Goal: Communication & Community: Answer question/provide support

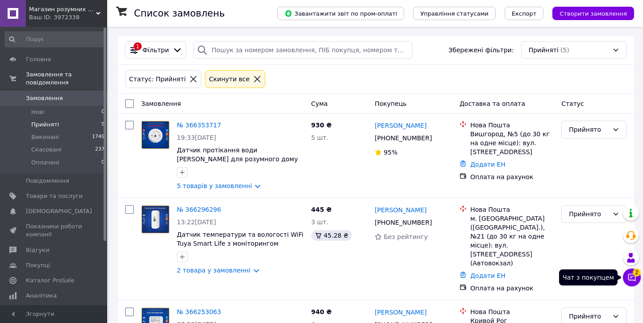
click at [638, 275] on button "Чат з покупцем 2" at bounding box center [632, 278] width 18 height 18
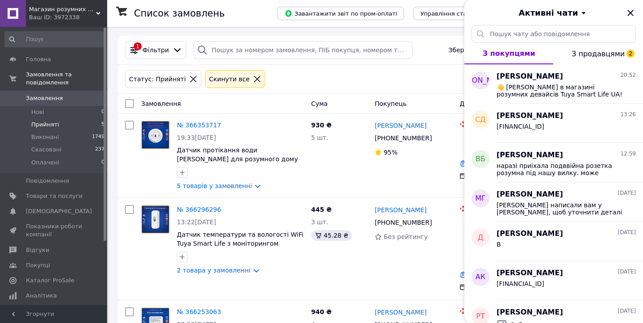
drag, startPoint x: 579, startPoint y: 53, endPoint x: 579, endPoint y: 59, distance: 5.8
click at [579, 53] on span "З продавцями 2" at bounding box center [598, 54] width 53 height 8
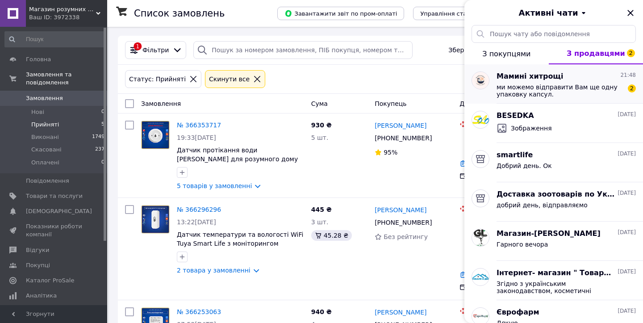
click at [554, 90] on span "ми можемо відправити Вам ще одну упаковку капсул." at bounding box center [560, 91] width 127 height 14
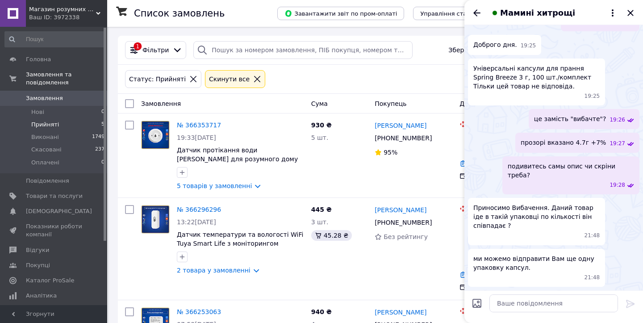
scroll to position [587, 0]
click at [532, 299] on textarea at bounding box center [554, 303] width 129 height 18
type textarea "я"
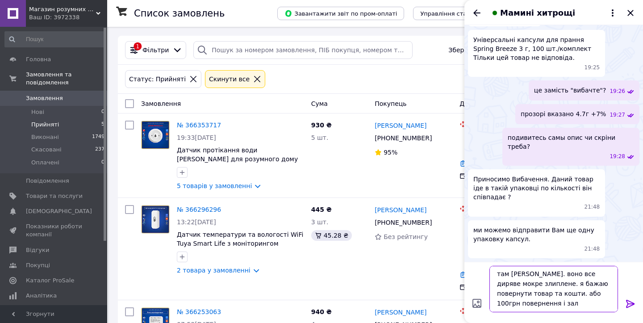
scroll to position [1, 0]
click at [542, 293] on textarea "там кисіль. воно все диряве мокре злиплене. я бажаю повернути товар та кошти. а…" at bounding box center [554, 289] width 129 height 46
click at [589, 292] on textarea "там кисіль. воно все диряве мокре злиплене. я бажаю повернути товар та кошти. а…" at bounding box center [554, 289] width 129 height 46
drag, startPoint x: 589, startPoint y: 292, endPoint x: 578, endPoint y: 292, distance: 11.6
click at [589, 292] on textarea "там кисіль. воно все диряве мокре злиплене. я бажаю повернути товар та кошти. а…" at bounding box center [554, 289] width 129 height 46
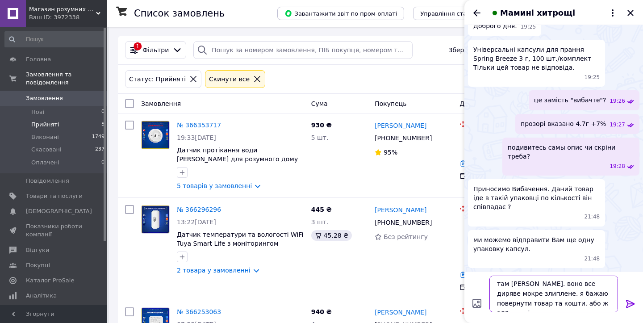
scroll to position [0, 0]
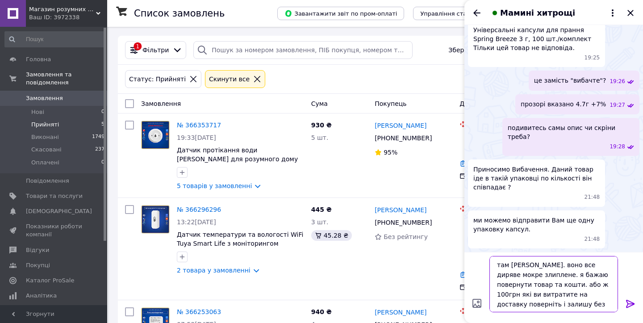
type textarea "там кисіль. воно все диряве мокре злиплене. я бажаю повернути товар та кошти. а…"
click at [631, 305] on icon at bounding box center [630, 303] width 11 height 11
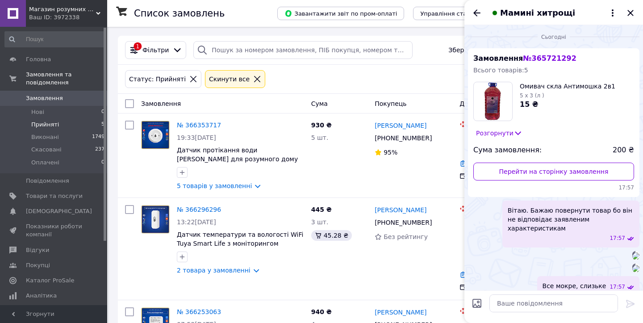
click at [504, 132] on button "Розгорнути" at bounding box center [500, 133] width 52 height 10
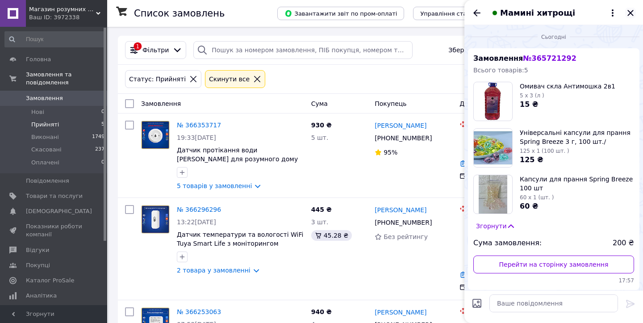
click at [629, 16] on icon "Закрити" at bounding box center [630, 13] width 11 height 11
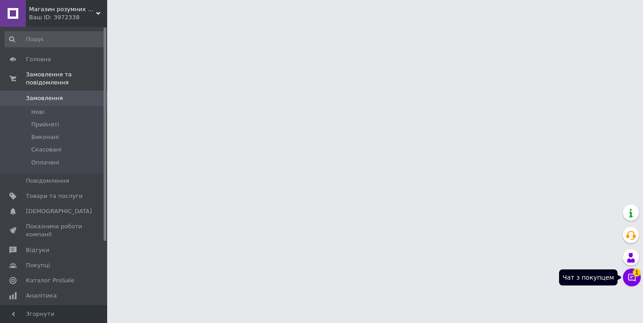
click at [638, 275] on button "Чат з покупцем 1" at bounding box center [632, 278] width 18 height 18
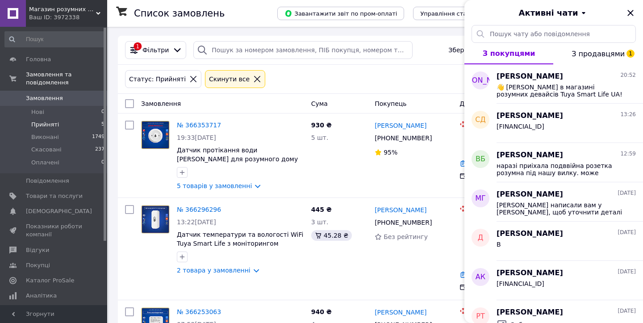
click at [597, 56] on span "З продавцями 1" at bounding box center [598, 54] width 53 height 8
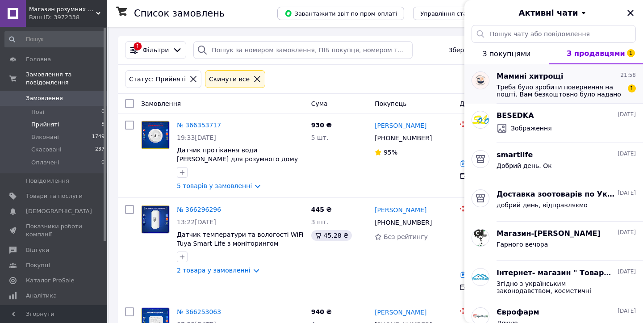
click at [560, 85] on span "Треба було зробити повернення на пошті. Вам безкоштовно було надано тару для ом…" at bounding box center [560, 91] width 127 height 14
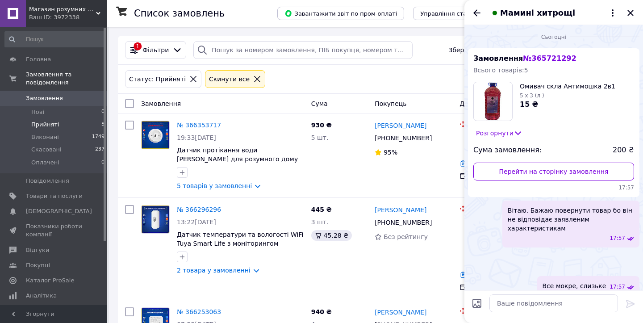
scroll to position [739, 0]
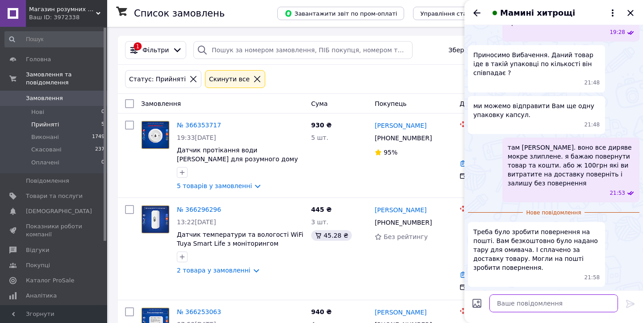
click at [538, 298] on textarea at bounding box center [554, 303] width 129 height 18
type textarea "я"
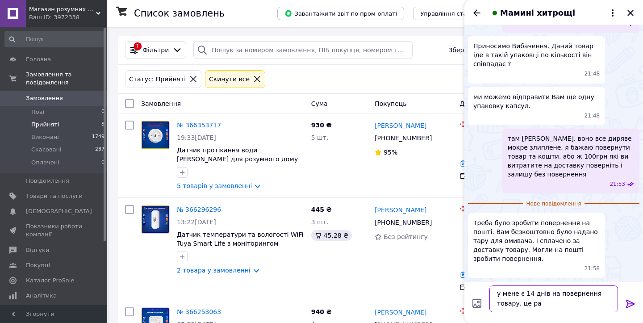
type textarea "у мене є 14 днів на повернення товару. це раз"
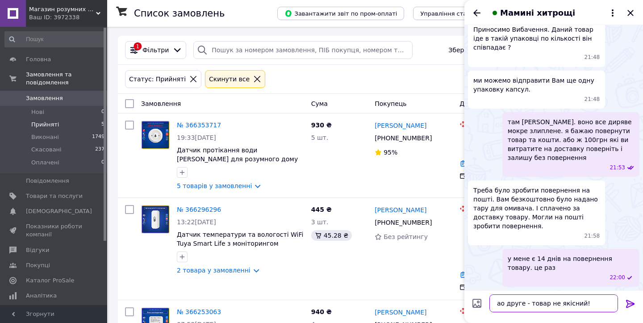
drag, startPoint x: 500, startPoint y: 303, endPoint x: 491, endPoint y: 302, distance: 9.4
click at [491, 302] on textarea "ао друге - товар не якісний!" at bounding box center [554, 303] width 129 height 18
type textarea "по друге - товар не якісний!"
click at [633, 305] on icon at bounding box center [630, 304] width 8 height 8
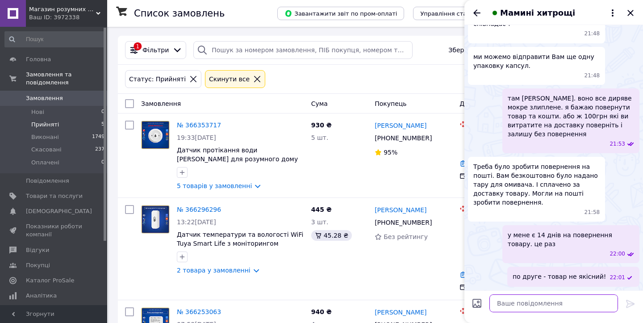
click at [574, 304] on textarea at bounding box center [554, 303] width 129 height 18
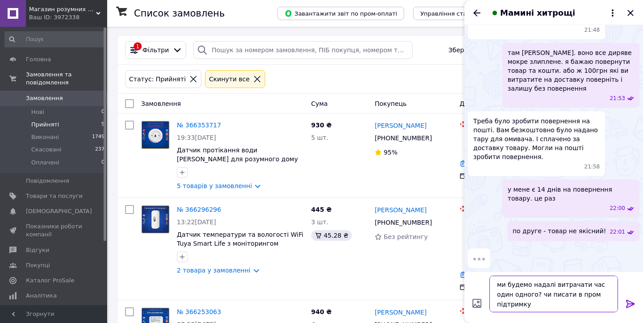
type textarea "ми будемо надалі витрачати час один одного? чи писати в пром підтримку?"
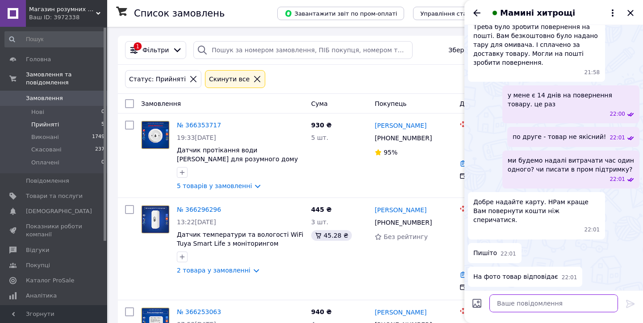
scroll to position [919, 0]
type textarea "в"
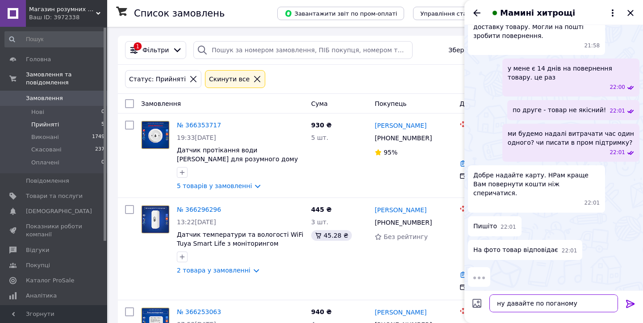
type textarea "ну давайте по поганому)"
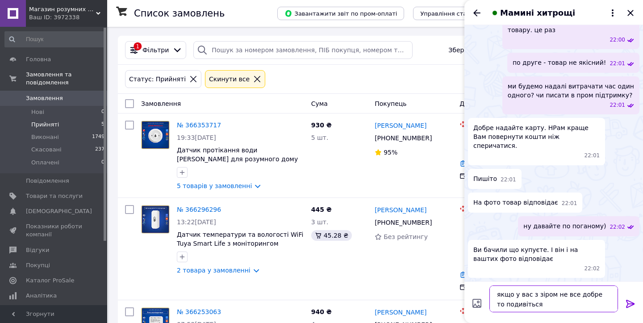
scroll to position [994, 0]
type textarea "якщо у вас з зіром не все добре то подивіться ще раз на ваги"
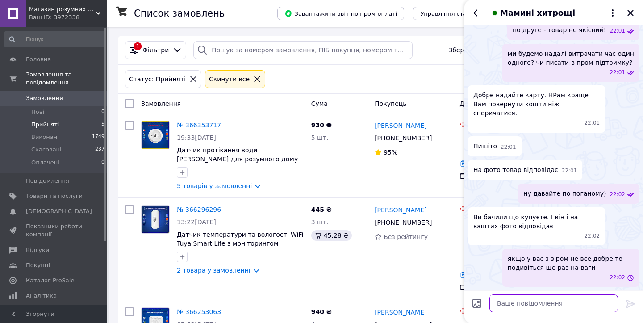
scroll to position [1026, 0]
type textarea "і на опис товару"
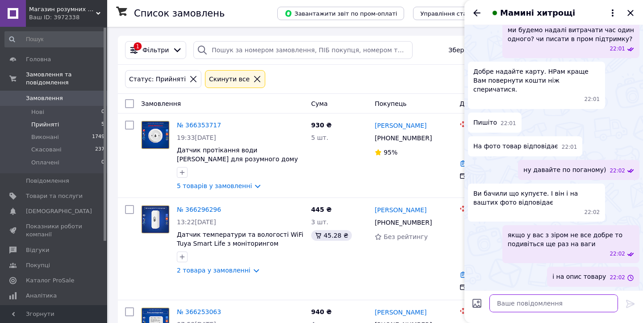
scroll to position [1050, 0]
type textarea "все відповідає дійсності?"
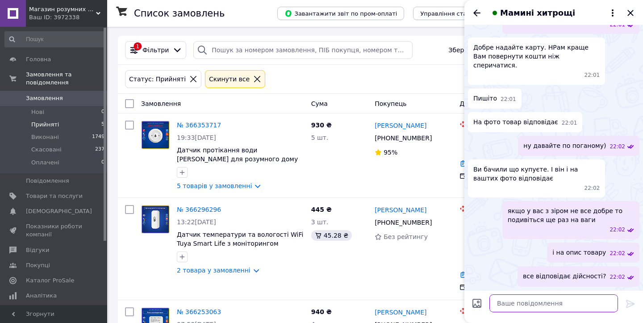
click at [583, 302] on textarea at bounding box center [554, 303] width 129 height 18
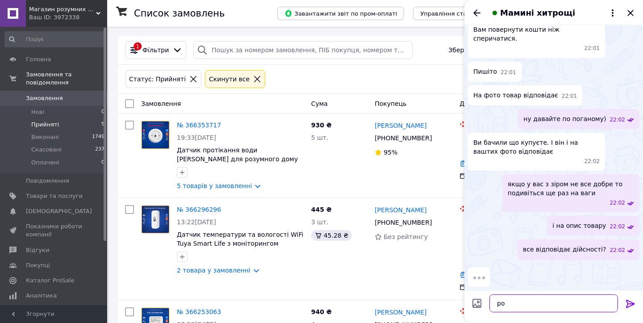
type textarea "р"
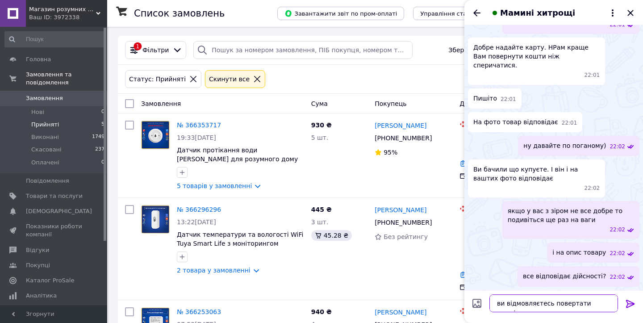
type textarea "ви відмовляєтесь повертати гроші?"
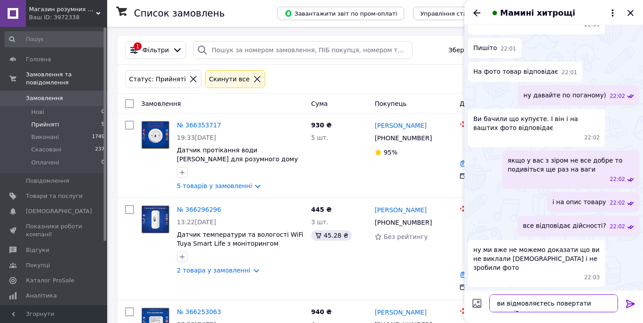
scroll to position [1116, 0]
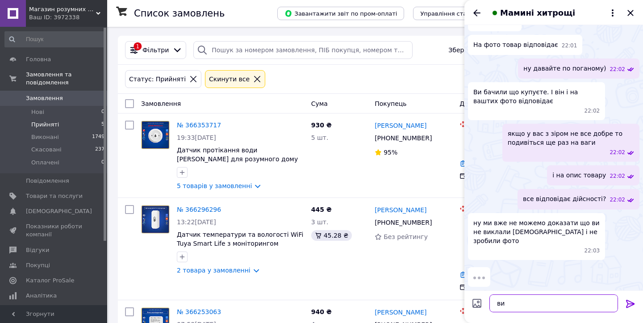
type textarea "в"
type textarea "а"
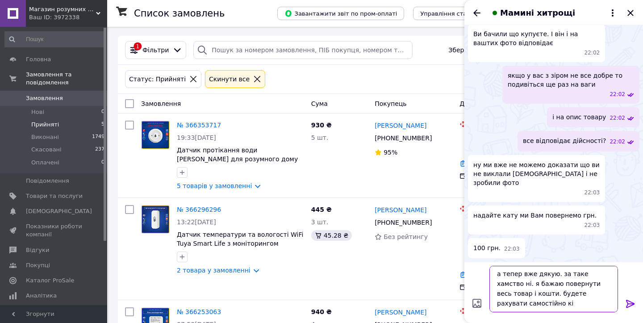
scroll to position [1, 0]
type textarea "а тепер вже дякую. за таке хамство ні. я бажаю повернути весь товар і кошти. бу…"
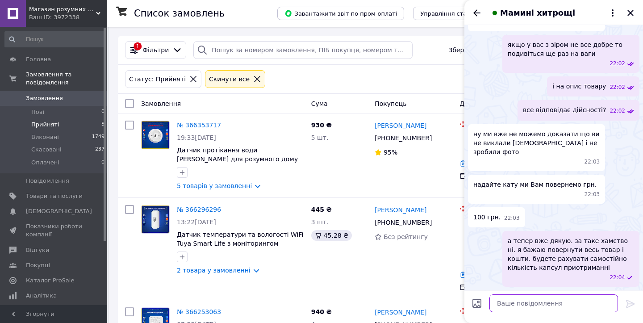
scroll to position [1231, 0]
paste textarea "4149 5001 3108 6384"
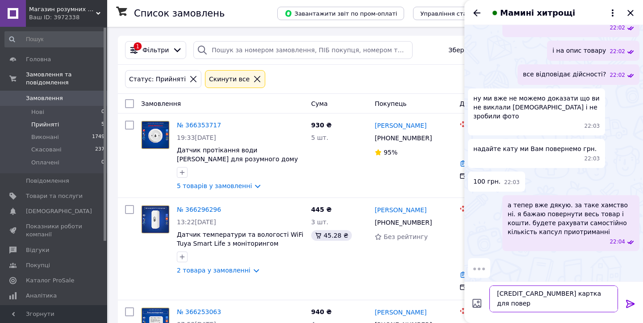
scroll to position [1, 0]
type textarea "4149 5001 3108 6384 картка для повернення. чекаю дані для відправки"
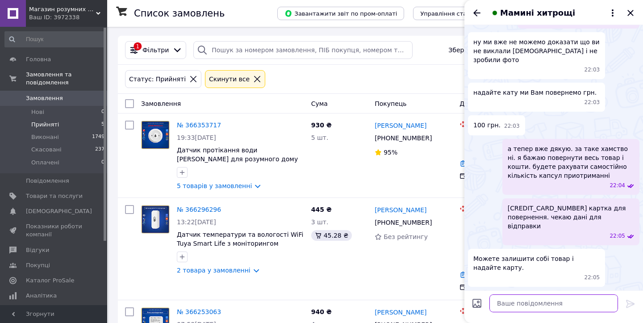
scroll to position [1314, 0]
click at [514, 11] on span "Мамині хитрощі" at bounding box center [537, 13] width 75 height 12
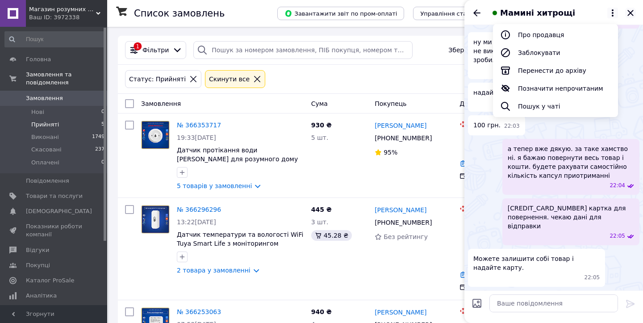
click at [631, 10] on icon "Закрити" at bounding box center [630, 13] width 11 height 11
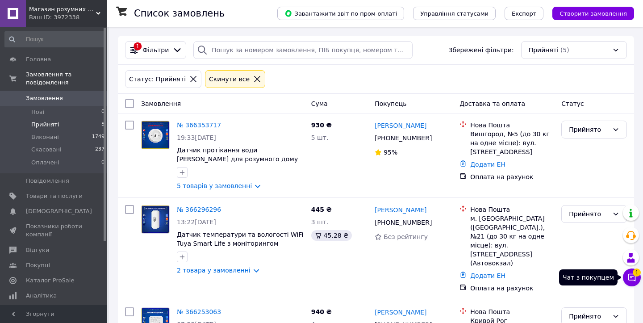
click at [634, 275] on span "1" at bounding box center [637, 273] width 8 height 8
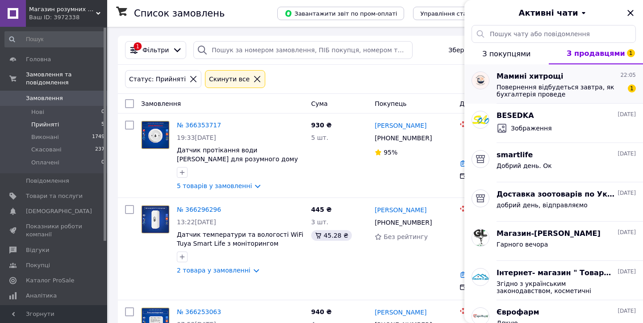
click at [508, 96] on span "Повернення відбудеться завтра, як бухгалтерія проведе" at bounding box center [560, 91] width 127 height 14
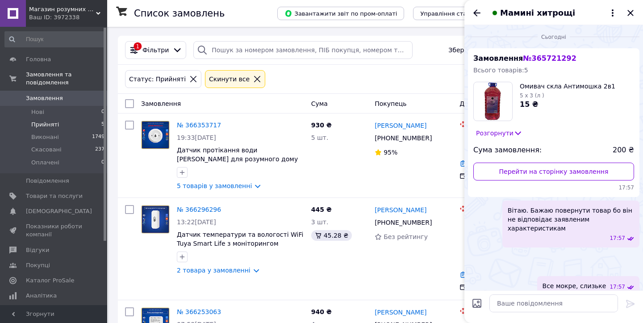
scroll to position [1372, 0]
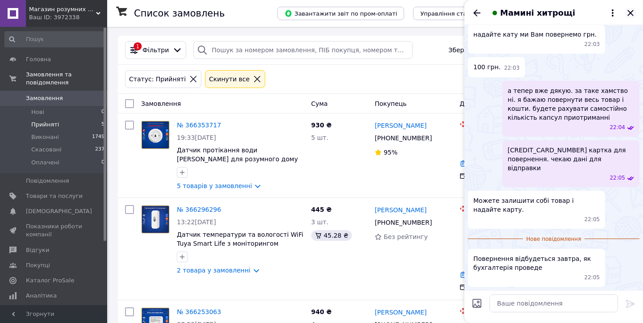
click at [629, 13] on icon "Закрити" at bounding box center [630, 13] width 11 height 11
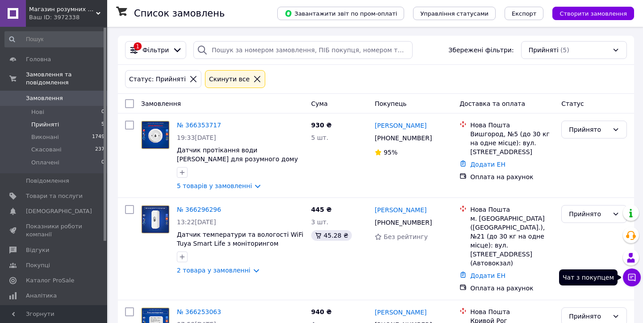
click at [630, 281] on icon at bounding box center [632, 277] width 9 height 9
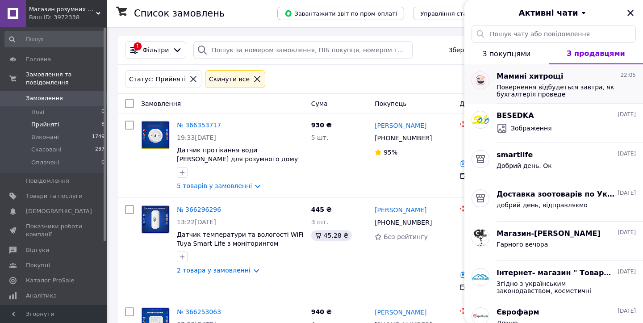
click at [552, 77] on span "Мамині хитрощі" at bounding box center [530, 76] width 67 height 10
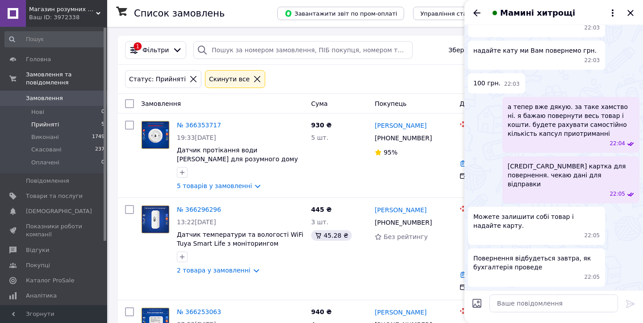
scroll to position [1356, 0]
click at [630, 13] on icon "Закрити" at bounding box center [630, 13] width 11 height 11
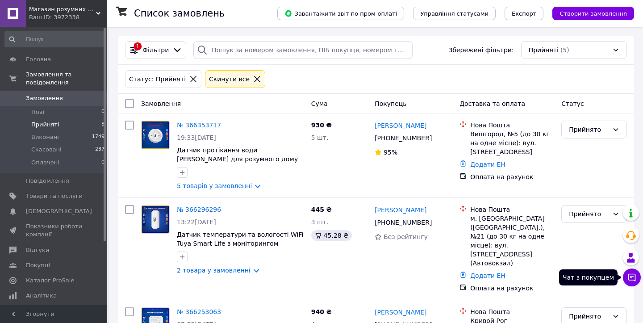
click at [634, 281] on icon at bounding box center [632, 277] width 9 height 9
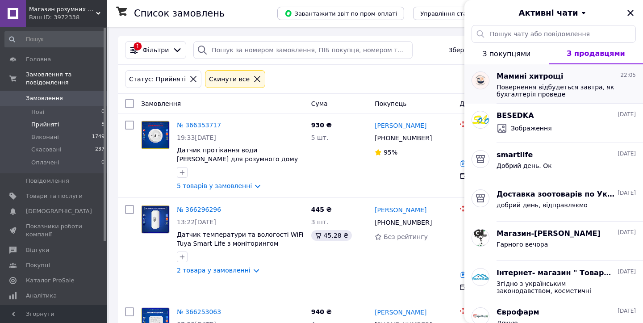
click at [507, 75] on span "Мамині хитрощі" at bounding box center [530, 76] width 67 height 10
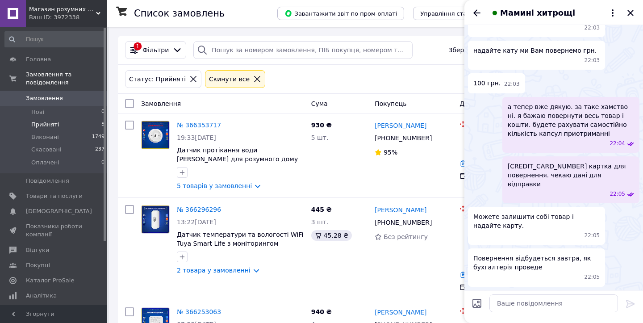
click at [510, 15] on span "Мамині хитрощі" at bounding box center [537, 13] width 75 height 12
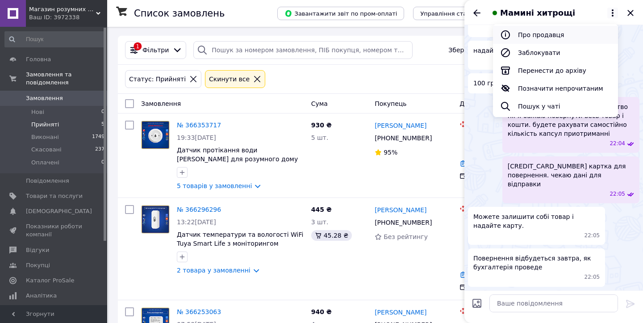
click at [532, 33] on button "Про продавця" at bounding box center [555, 35] width 125 height 18
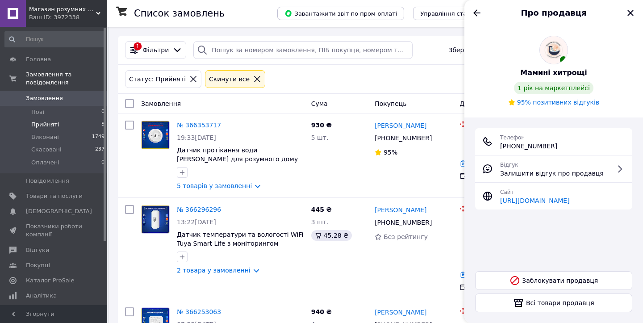
click at [546, 102] on span "95% позитивних відгуків" at bounding box center [558, 102] width 82 height 9
drag, startPoint x: 631, startPoint y: 12, endPoint x: 137, endPoint y: 54, distance: 495.5
click at [631, 12] on icon "Закрити" at bounding box center [630, 13] width 11 height 11
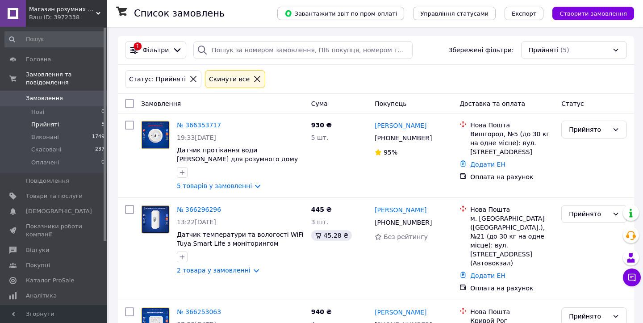
click at [50, 126] on span "Прийняті" at bounding box center [45, 125] width 28 height 8
click at [55, 248] on span "Відгуки" at bounding box center [54, 250] width 57 height 8
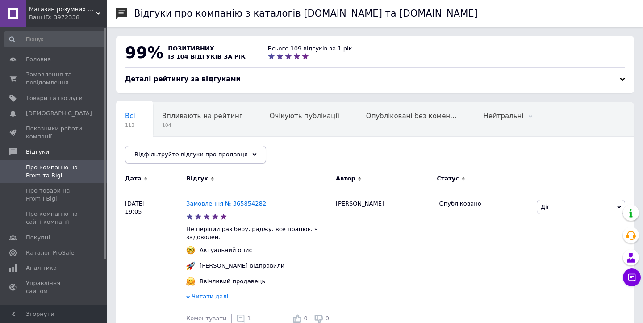
drag, startPoint x: 216, startPoint y: 154, endPoint x: 210, endPoint y: 153, distance: 5.9
click at [216, 154] on span "Відфільтруйте відгуки про продавця" at bounding box center [190, 154] width 113 height 7
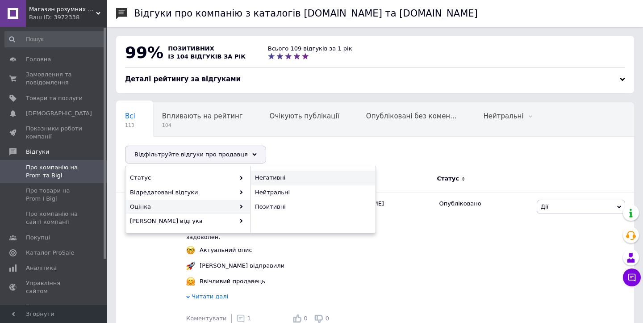
click at [287, 182] on span "Негативні" at bounding box center [312, 178] width 114 height 8
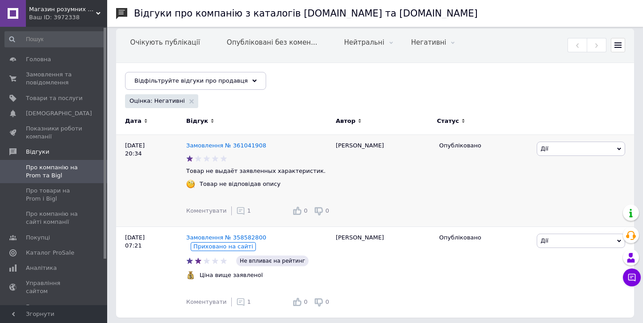
scroll to position [78, 0]
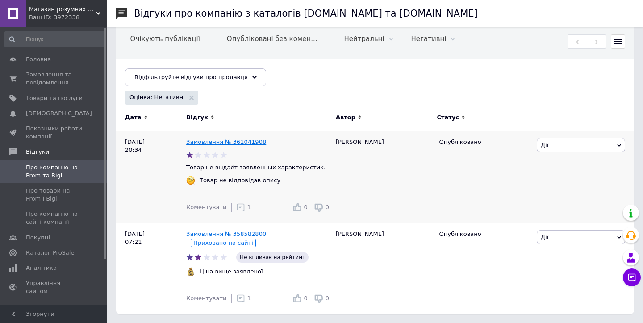
click at [235, 142] on link "Замовлення № 361041908" at bounding box center [226, 141] width 80 height 7
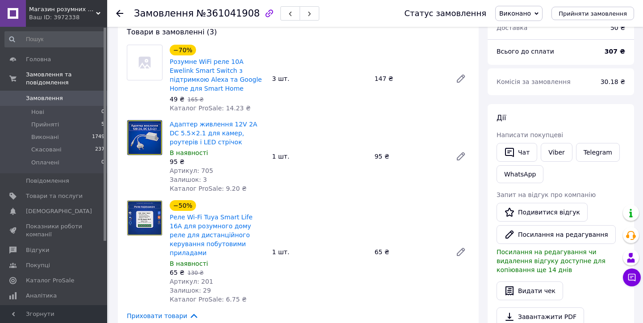
scroll to position [56, 0]
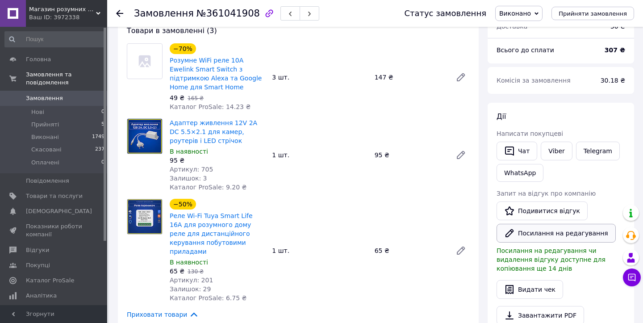
click at [555, 237] on button "Посилання на редагування" at bounding box center [556, 233] width 119 height 19
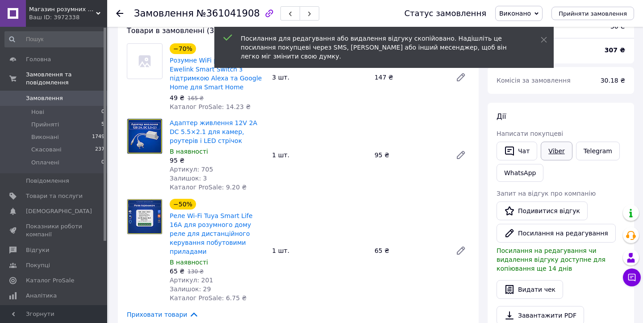
click at [558, 155] on link "Viber" at bounding box center [556, 151] width 31 height 19
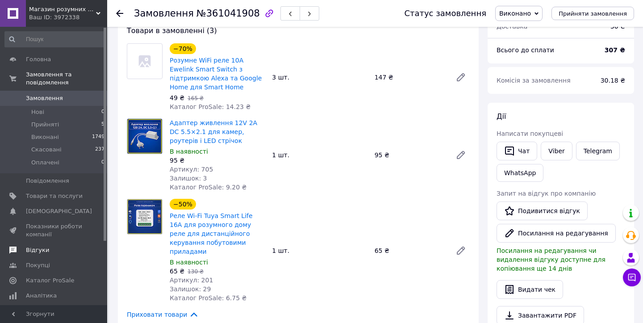
click at [40, 250] on span "Відгуки" at bounding box center [37, 250] width 23 height 8
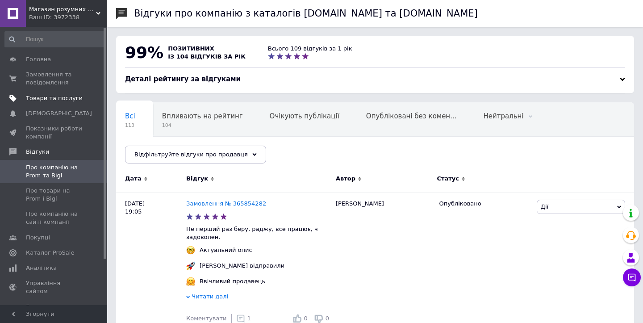
click at [49, 99] on span "Товари та послуги" at bounding box center [54, 98] width 57 height 8
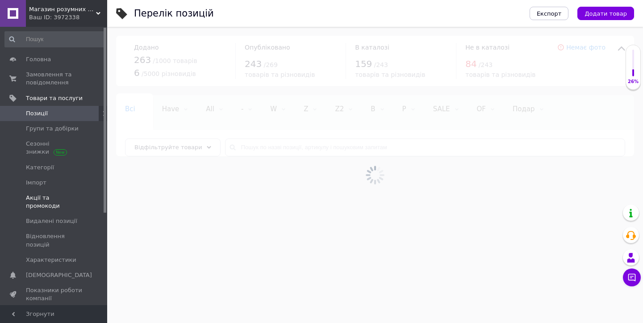
click at [53, 195] on span "Акції та промокоди" at bounding box center [54, 202] width 57 height 16
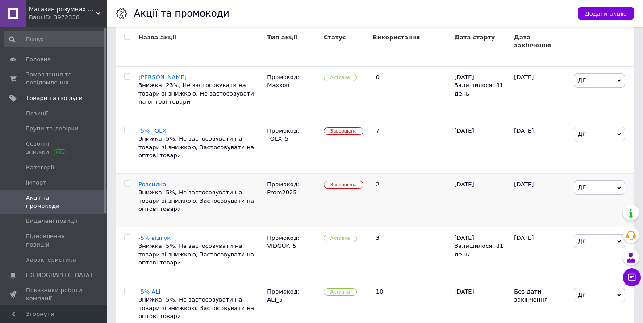
scroll to position [725, 0]
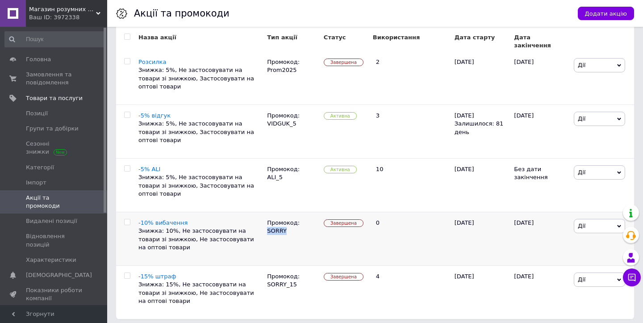
drag, startPoint x: 286, startPoint y: 226, endPoint x: 268, endPoint y: 227, distance: 18.8
click at [268, 227] on div "Промокод: SORRY" at bounding box center [293, 239] width 57 height 54
copy div "SORRY"
click at [589, 221] on span "Дії" at bounding box center [599, 226] width 51 height 14
click at [591, 239] on li "Редагувати" at bounding box center [594, 243] width 62 height 13
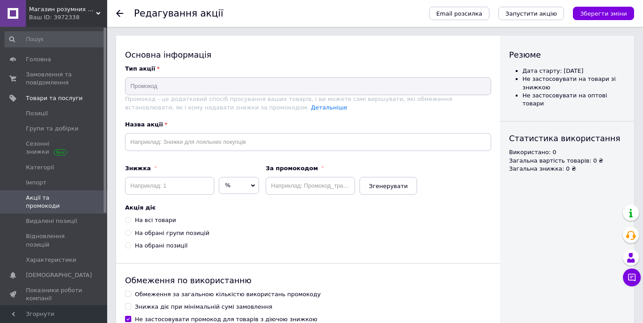
type input "-10% вибачення"
type input "10"
type input "SORRY"
radio input "true"
checkbox input "true"
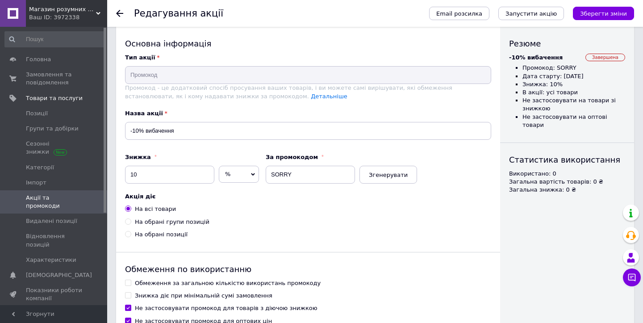
scroll to position [126, 0]
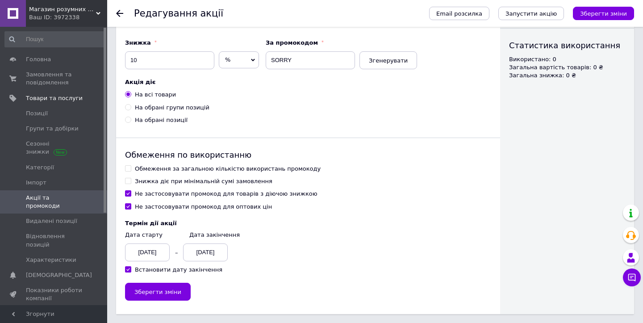
click at [197, 252] on div "[DATE]" at bounding box center [205, 252] width 45 height 18
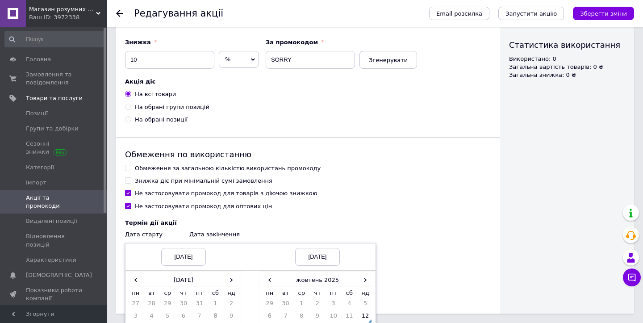
scroll to position [208, 0]
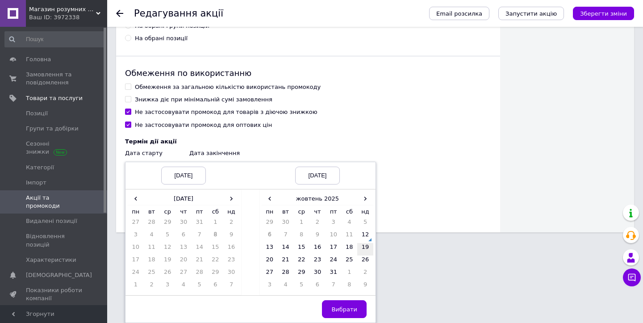
click at [366, 250] on td "19" at bounding box center [365, 249] width 16 height 13
click at [347, 311] on span "Вибрати" at bounding box center [345, 309] width 26 height 7
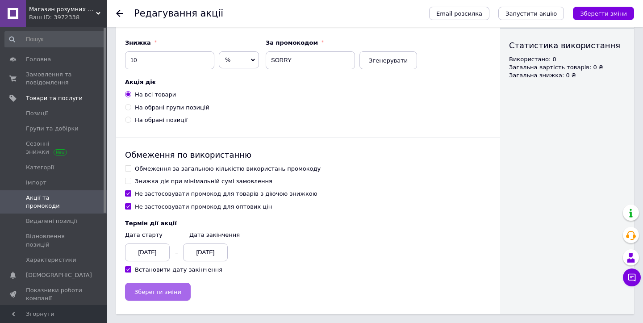
click at [164, 294] on span "Зберегти зміни" at bounding box center [157, 292] width 47 height 7
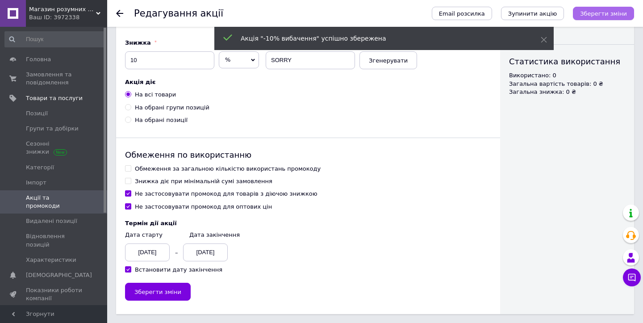
click at [592, 14] on span "Зберегти зміни" at bounding box center [603, 13] width 47 height 7
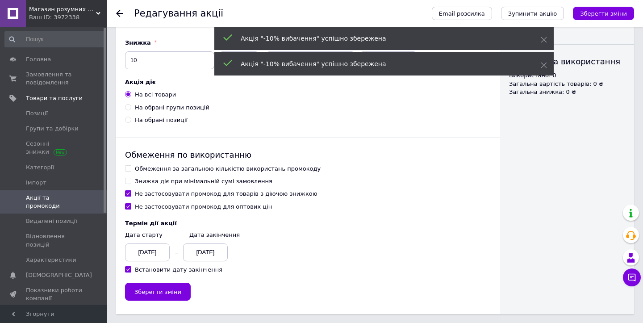
click at [54, 197] on span "Акції та промокоди" at bounding box center [54, 202] width 57 height 16
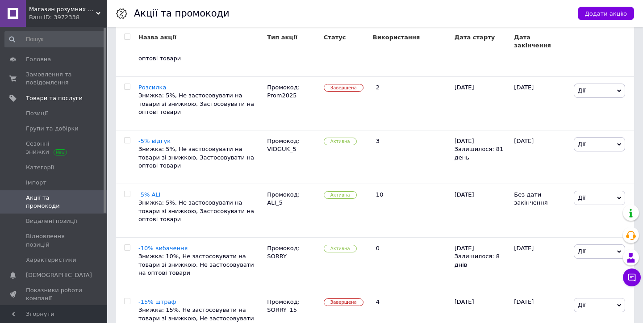
scroll to position [725, 0]
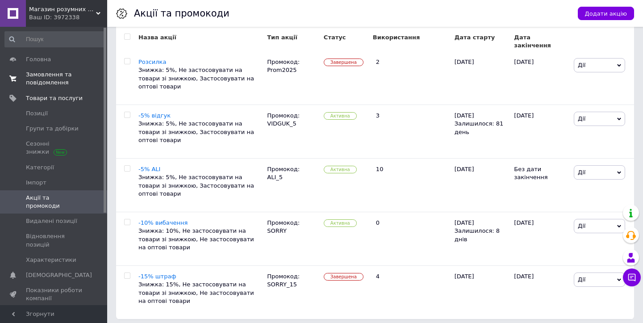
click at [58, 81] on span "Замовлення та повідомлення" at bounding box center [54, 79] width 57 height 16
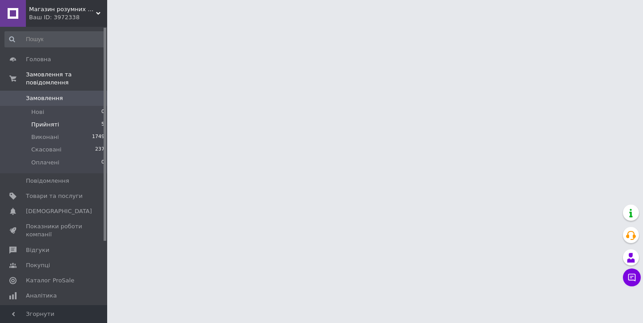
click at [62, 126] on li "Прийняті 5" at bounding box center [55, 124] width 110 height 13
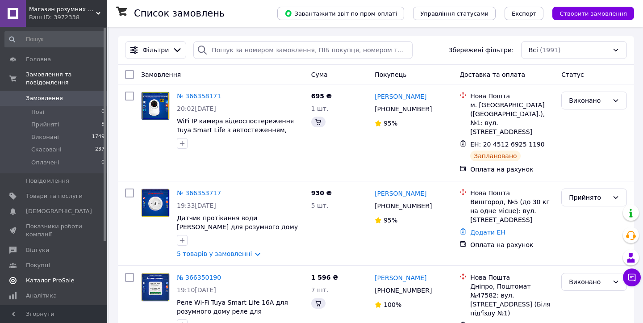
click at [38, 252] on span "Відгуки" at bounding box center [37, 250] width 23 height 8
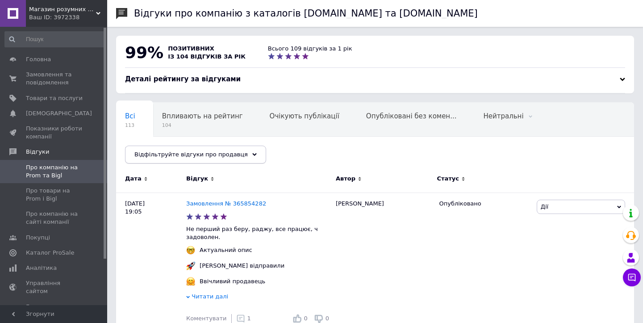
click at [192, 153] on span "Відфільтруйте відгуки про продавця" at bounding box center [190, 154] width 113 height 7
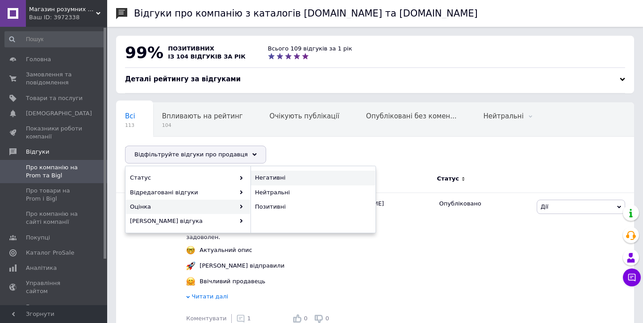
click at [284, 178] on span "Негативні" at bounding box center [312, 178] width 114 height 8
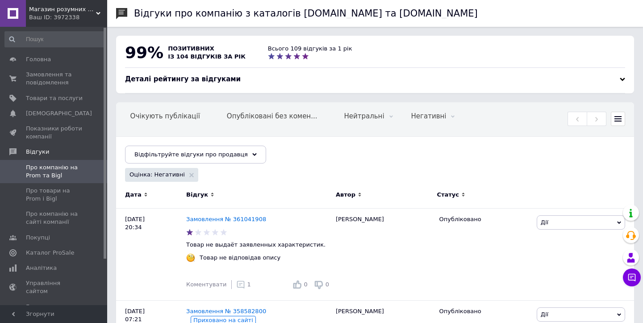
click at [107, 137] on div "Відфільтровано... Зберегти" at bounding box center [42, 154] width 130 height 34
click at [98, 148] on icon at bounding box center [95, 151] width 6 height 6
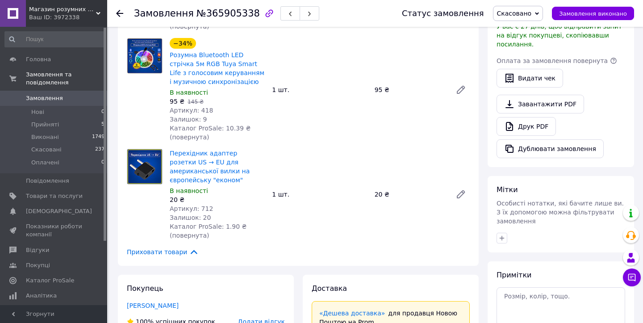
scroll to position [333, 0]
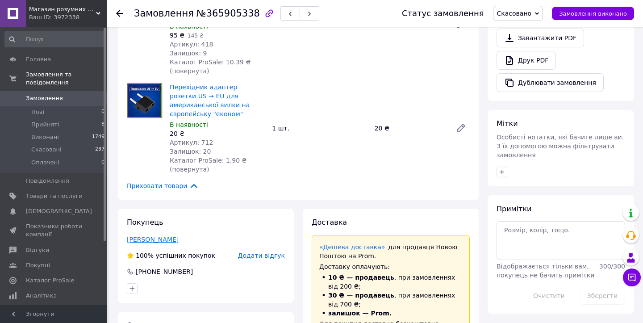
click at [172, 236] on link "Калиниченко Алексей" at bounding box center [153, 239] width 52 height 7
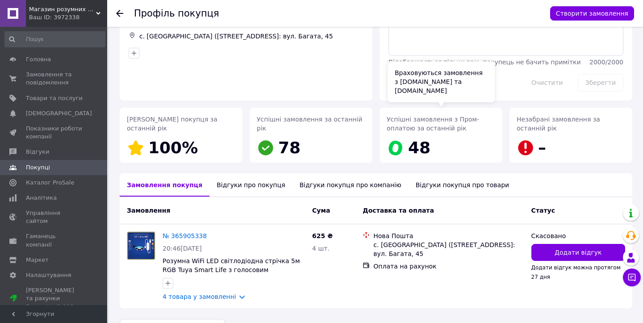
scroll to position [80, 0]
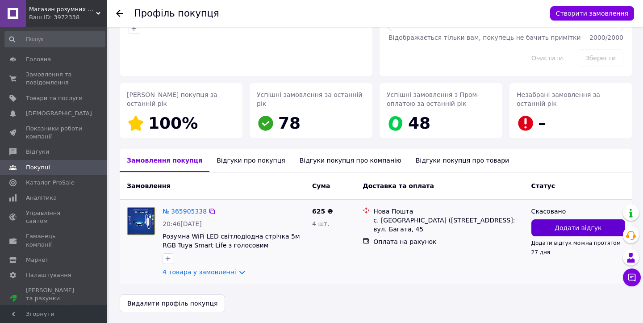
click at [560, 226] on span "Додати відгук" at bounding box center [578, 227] width 47 height 9
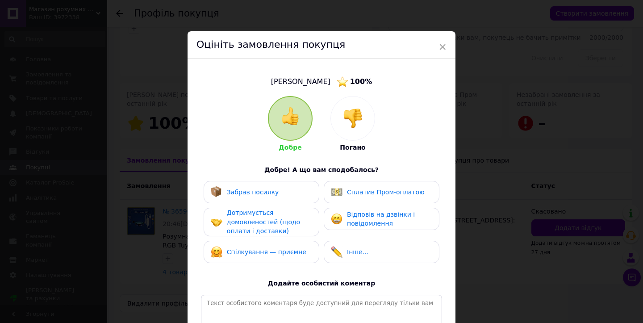
drag, startPoint x: 348, startPoint y: 121, endPoint x: 344, endPoint y: 118, distance: 5.1
click at [348, 121] on img at bounding box center [353, 119] width 20 height 20
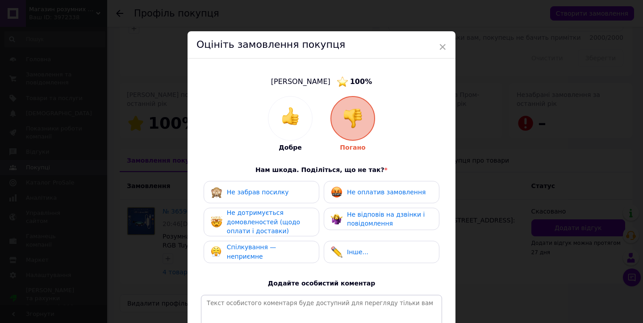
click at [373, 189] on span "Не оплатив замовлення" at bounding box center [386, 192] width 79 height 7
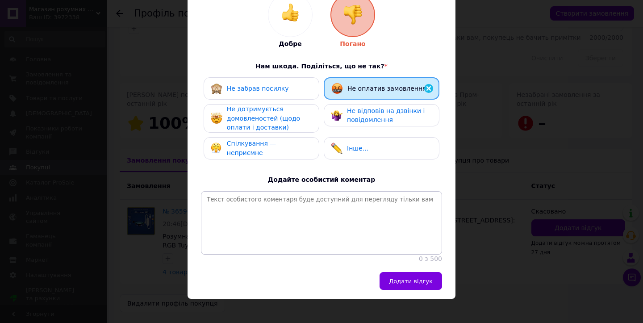
scroll to position [113, 0]
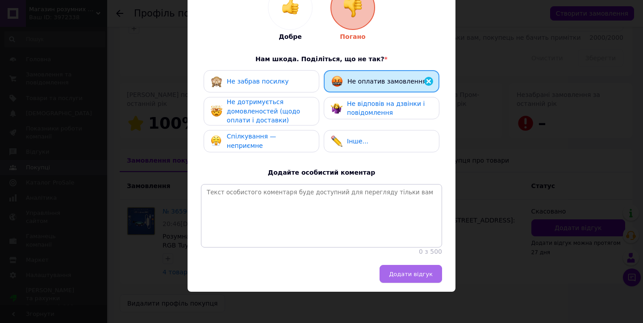
click at [402, 276] on span "Додати відгук" at bounding box center [411, 274] width 44 height 7
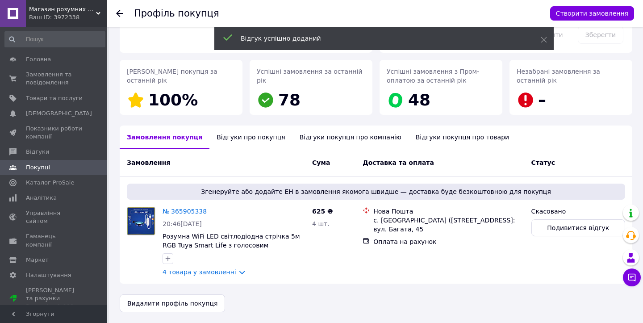
scroll to position [104, 0]
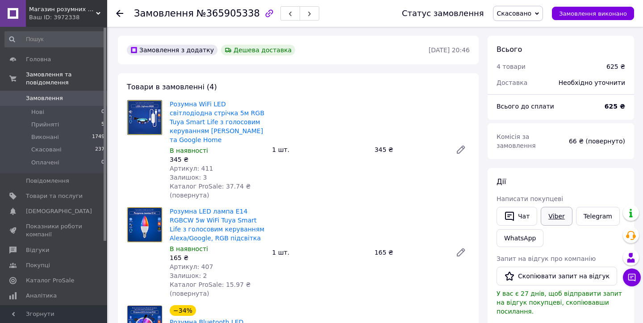
click at [555, 218] on link "Viber" at bounding box center [556, 216] width 31 height 19
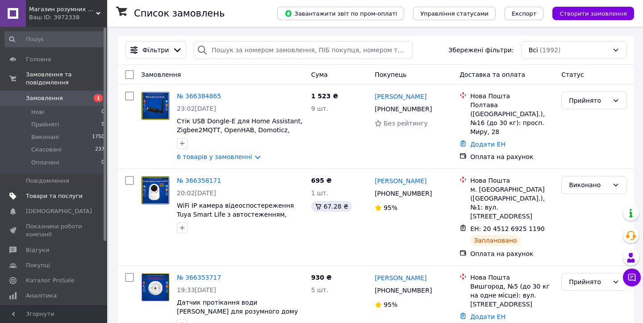
click at [64, 194] on span "Товари та послуги" at bounding box center [54, 196] width 57 height 8
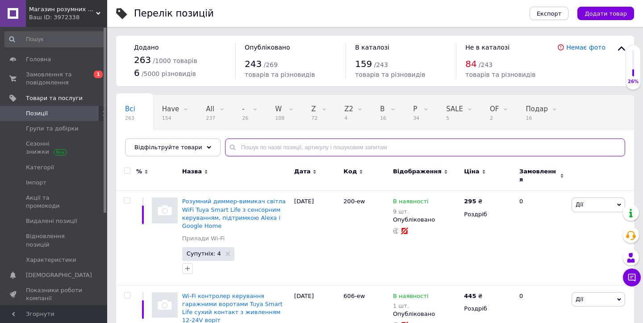
click at [266, 149] on input "text" at bounding box center [425, 147] width 400 height 18
type input "камера"
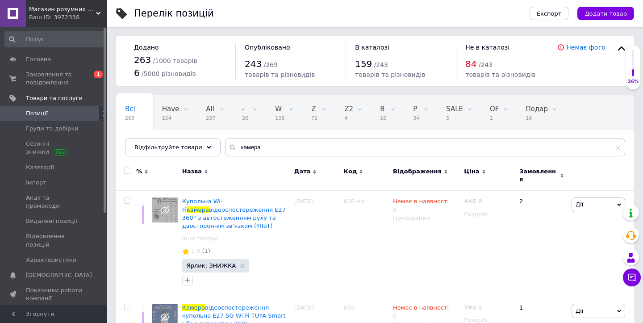
click at [557, 171] on div "Замовлення" at bounding box center [542, 176] width 45 height 16
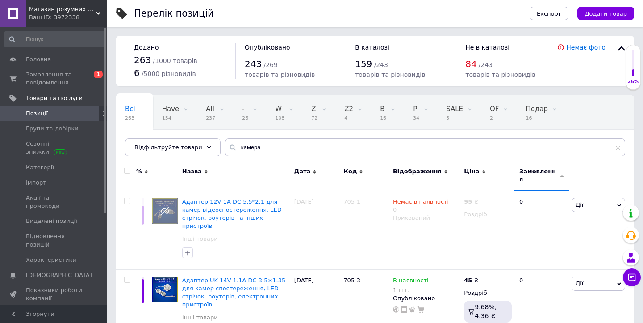
click at [474, 172] on span "Ціна" at bounding box center [471, 172] width 15 height 8
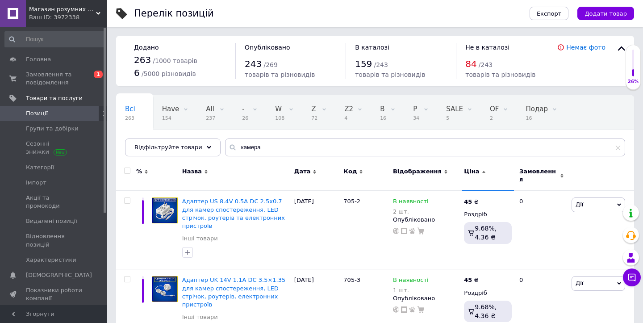
click at [475, 171] on span "Ціна" at bounding box center [471, 172] width 15 height 8
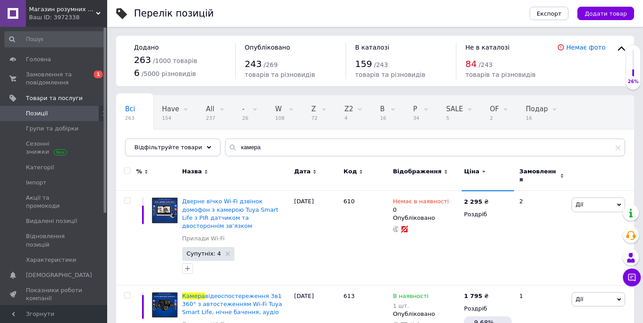
click at [477, 173] on span "Ціна" at bounding box center [471, 172] width 15 height 8
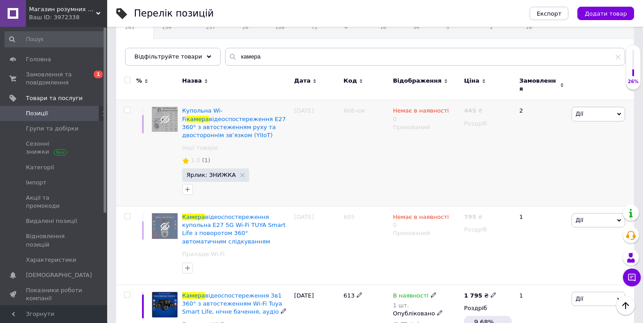
scroll to position [90, 0]
click at [472, 80] on span "Ціна" at bounding box center [471, 81] width 15 height 8
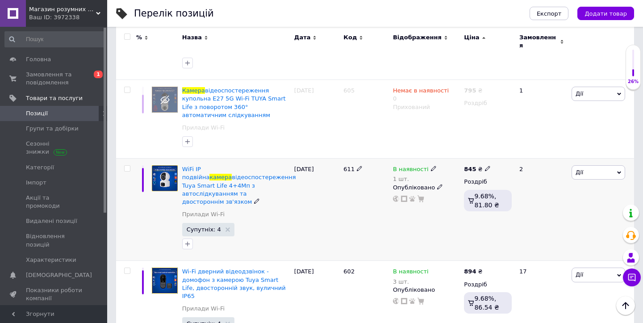
scroll to position [2107, 0]
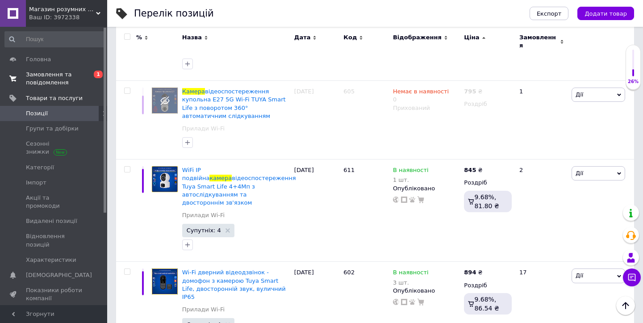
click at [62, 77] on span "Замовлення та повідомлення" at bounding box center [54, 79] width 57 height 16
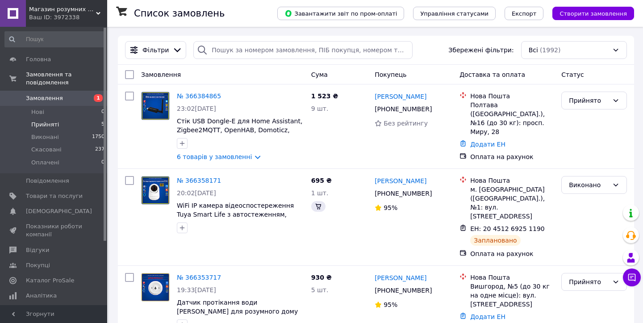
click at [50, 125] on span "Прийняті" at bounding box center [45, 125] width 28 height 8
